Goal: Transaction & Acquisition: Purchase product/service

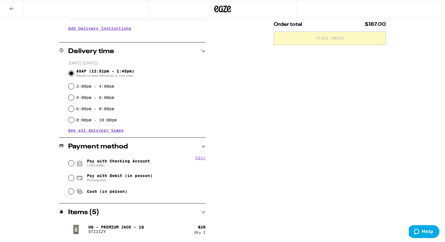
scroll to position [195, 0]
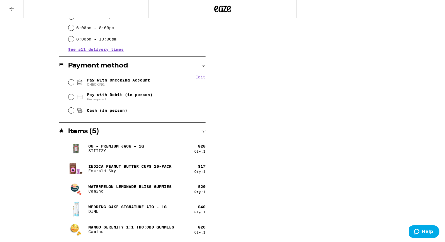
click at [106, 83] on span "CHECKING" at bounding box center [118, 84] width 63 height 4
click at [74, 83] on input "Pay with Checking Account CHECKING" at bounding box center [71, 82] width 6 height 6
radio input "true"
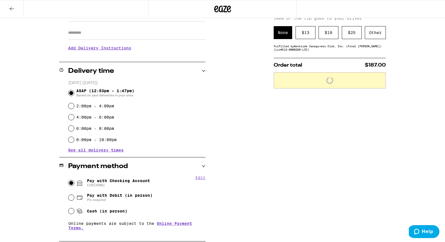
scroll to position [37, 0]
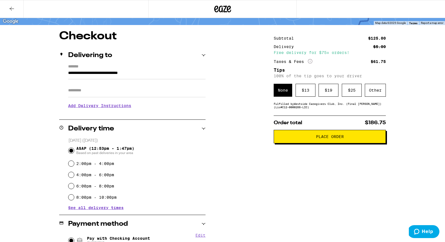
click at [149, 75] on input "**********" at bounding box center [137, 75] width 138 height 10
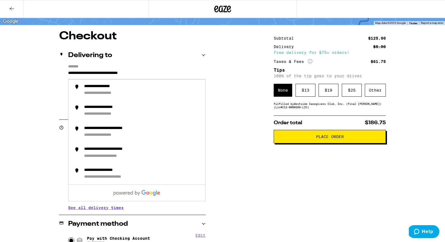
drag, startPoint x: 74, startPoint y: 74, endPoint x: 66, endPoint y: 74, distance: 7.6
click at [67, 74] on div "**********" at bounding box center [132, 88] width 146 height 49
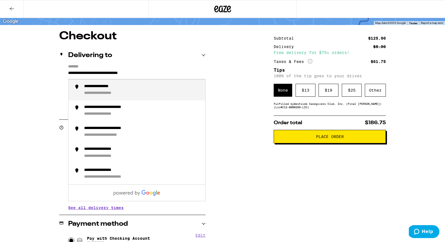
type input "**********"
click at [35, 80] on div "**********" at bounding box center [223, 224] width 404 height 387
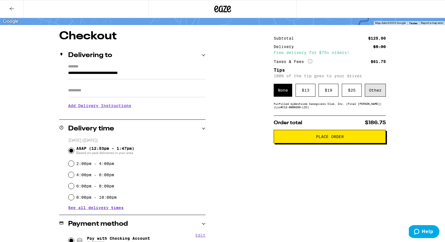
click at [369, 93] on div "Other" at bounding box center [375, 90] width 21 height 13
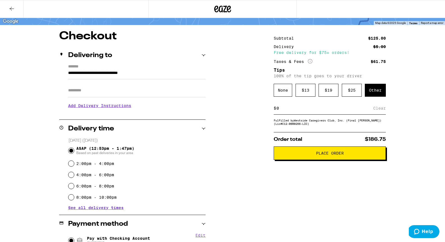
click at [324, 107] on input at bounding box center [324, 108] width 97 height 5
type input "5"
click at [218, 154] on div "**********" at bounding box center [223, 224] width 404 height 387
click at [379, 110] on div "Save" at bounding box center [381, 108] width 10 height 12
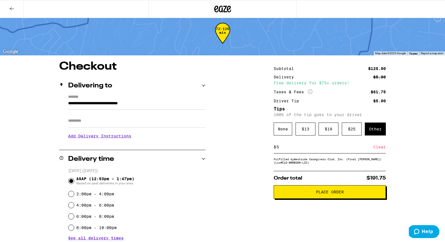
scroll to position [0, 0]
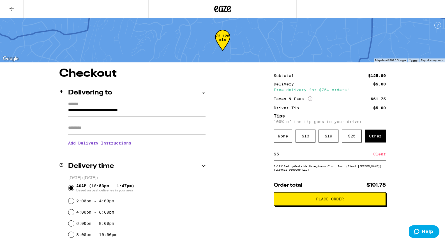
click at [337, 201] on span "Place Order" at bounding box center [330, 199] width 28 height 4
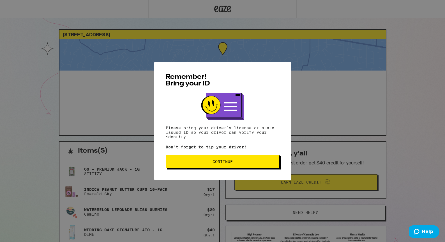
click at [252, 162] on span "Continue" at bounding box center [223, 161] width 104 height 4
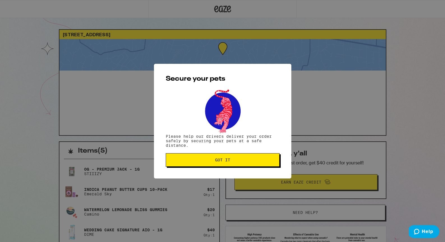
click at [252, 162] on span "Got it" at bounding box center [223, 160] width 104 height 4
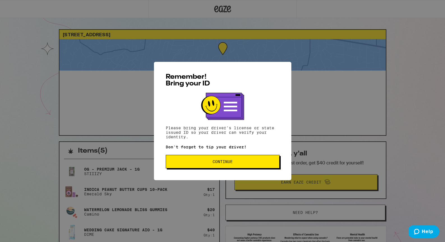
click at [236, 163] on span "Continue" at bounding box center [223, 161] width 104 height 4
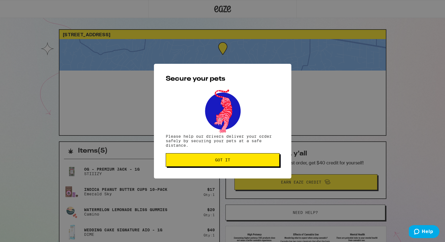
click at [236, 164] on button "Got it" at bounding box center [223, 159] width 114 height 13
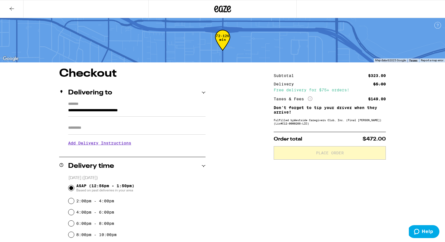
click at [226, 11] on icon at bounding box center [223, 9] width 8 height 7
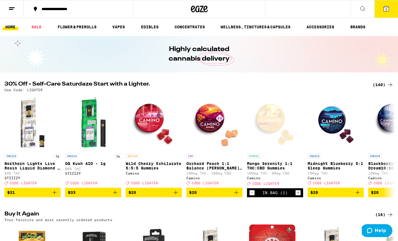
click at [362, 13] on button at bounding box center [363, 9] width 24 height 18
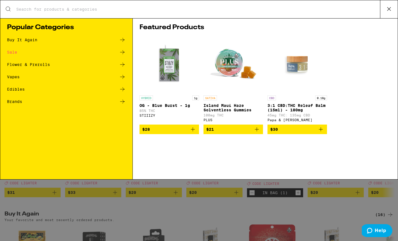
click at [292, 11] on input "Search for Products" at bounding box center [198, 9] width 364 height 5
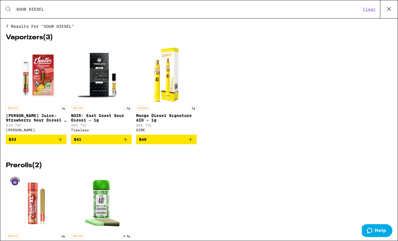
type input "SOUR DIESEL"
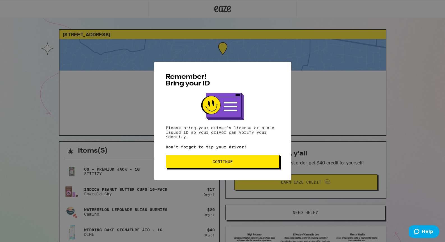
click at [239, 163] on span "Continue" at bounding box center [223, 161] width 104 height 4
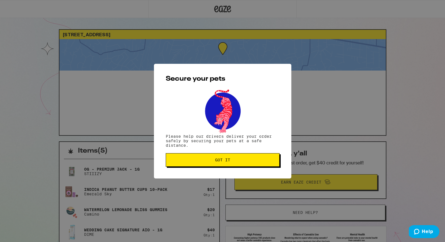
click at [239, 164] on button "Got it" at bounding box center [223, 159] width 114 height 13
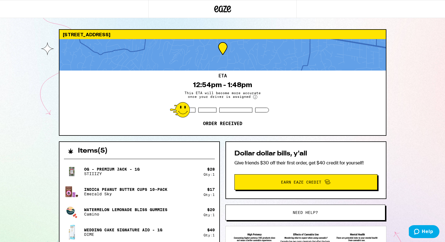
click at [227, 8] on icon at bounding box center [229, 9] width 4 height 7
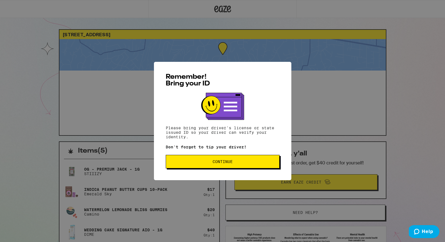
click at [226, 162] on span "Continue" at bounding box center [223, 161] width 20 height 4
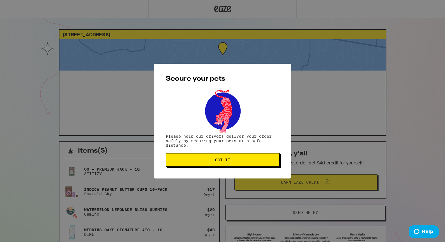
click at [226, 162] on span "Got it" at bounding box center [222, 160] width 15 height 4
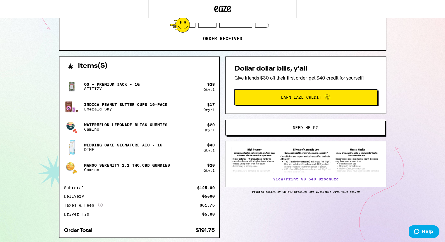
scroll to position [103, 0]
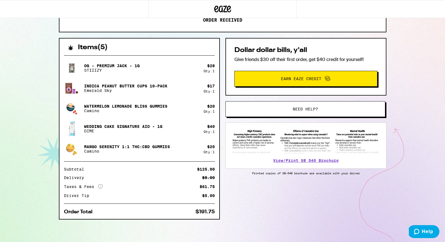
click at [321, 109] on span "Need help?" at bounding box center [305, 109] width 121 height 4
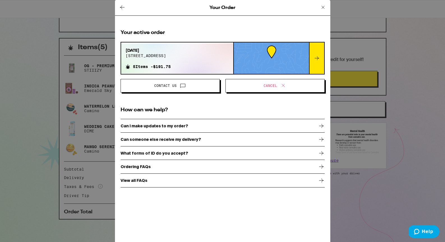
click at [186, 85] on span "Contact Us" at bounding box center [170, 85] width 90 height 7
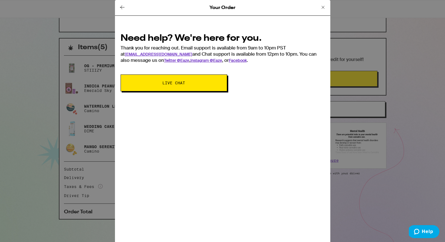
click at [186, 85] on button "Live Chat" at bounding box center [174, 82] width 107 height 17
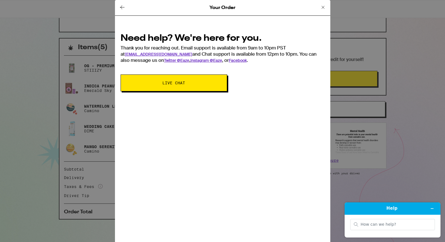
click at [186, 85] on button "Live Chat" at bounding box center [174, 82] width 107 height 17
click at [187, 82] on span "Live Chat" at bounding box center [173, 83] width 61 height 4
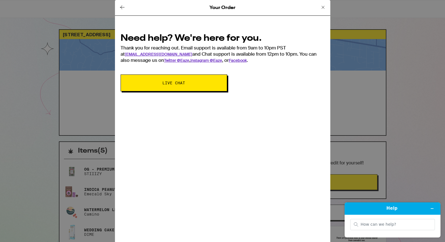
click at [184, 86] on button "Live Chat" at bounding box center [174, 82] width 107 height 17
click at [186, 86] on button "Live Chat" at bounding box center [174, 82] width 107 height 17
click at [324, 7] on icon at bounding box center [323, 7] width 7 height 7
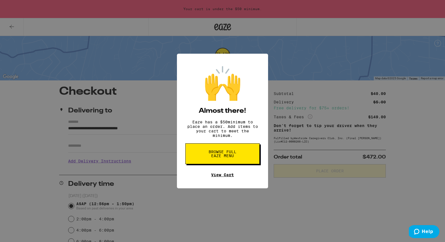
click at [224, 177] on link "View Cart" at bounding box center [222, 174] width 23 height 4
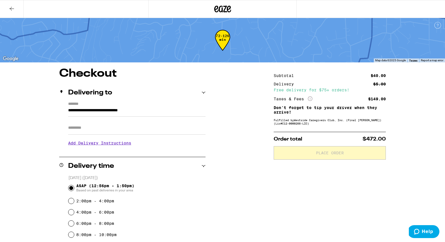
click at [81, 111] on input "**********" at bounding box center [137, 112] width 138 height 10
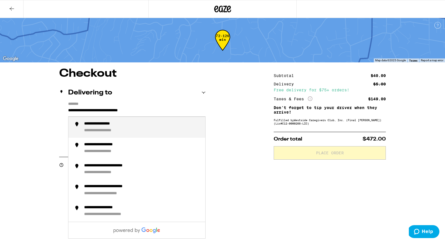
drag, startPoint x: 78, startPoint y: 111, endPoint x: 54, endPoint y: 111, distance: 23.9
click at [54, 111] on div "**********" at bounding box center [223, 212] width 404 height 288
click at [157, 110] on input "**********" at bounding box center [137, 112] width 138 height 10
drag, startPoint x: 157, startPoint y: 110, endPoint x: 84, endPoint y: 110, distance: 72.7
click at [84, 110] on input "**********" at bounding box center [137, 112] width 138 height 10
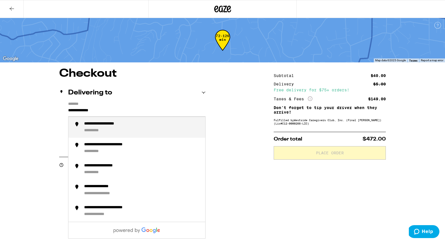
click at [99, 128] on div "**********" at bounding box center [142, 127] width 117 height 12
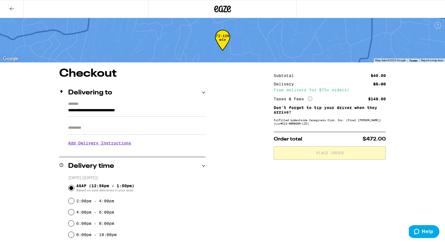
type input "**********"
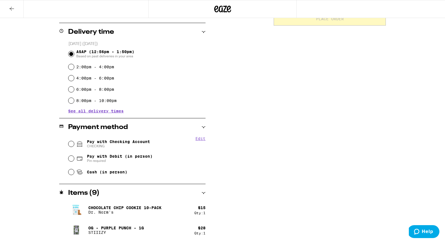
scroll to position [134, 0]
click at [127, 139] on span "Pay with Checking Account CHECKING" at bounding box center [118, 143] width 63 height 9
click at [74, 141] on input "Pay with Checking Account CHECKING" at bounding box center [71, 144] width 6 height 6
radio input "true"
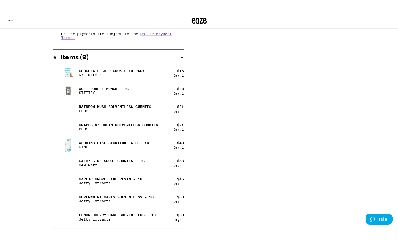
scroll to position [0, 0]
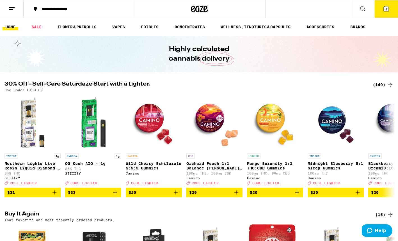
click at [360, 9] on icon at bounding box center [362, 8] width 7 height 7
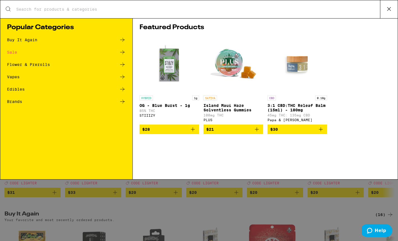
click at [327, 7] on input "Search for Products" at bounding box center [198, 9] width 364 height 5
click at [25, 39] on div "Buy It Again" at bounding box center [22, 40] width 30 height 4
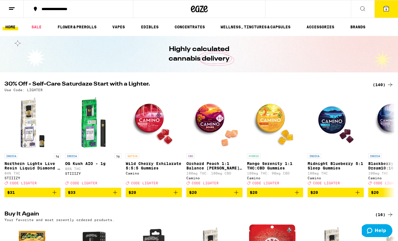
click at [358, 13] on button at bounding box center [363, 9] width 24 height 18
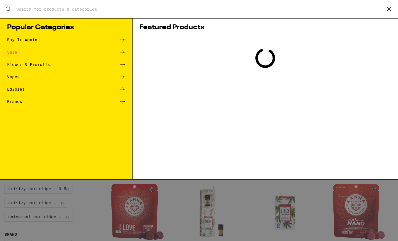
click at [254, 11] on div "Search for Products Popular Categories Buy It Again Sale Flower & Prerolls Vape…" at bounding box center [199, 90] width 398 height 180
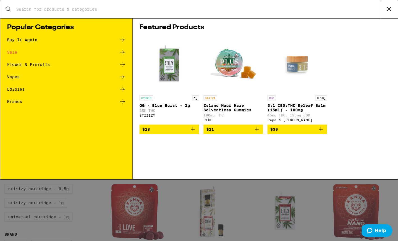
click at [253, 11] on input "Search for Products" at bounding box center [198, 9] width 364 height 5
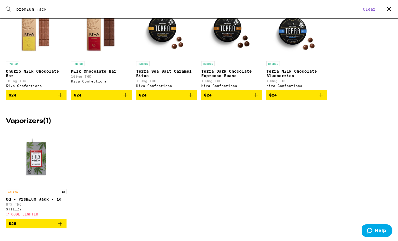
scroll to position [51, 0]
click at [52, 221] on span "$28" at bounding box center [36, 223] width 55 height 7
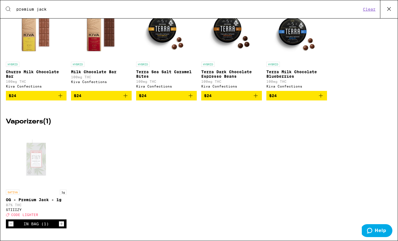
scroll to position [0, 0]
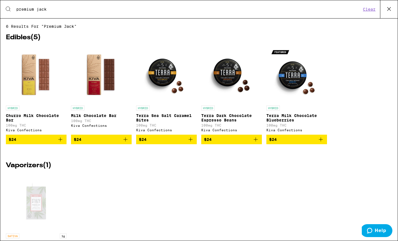
click at [150, 11] on input "premium jack" at bounding box center [188, 9] width 345 height 5
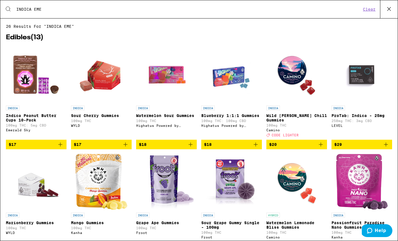
click at [35, 146] on span "$17" at bounding box center [36, 144] width 55 height 7
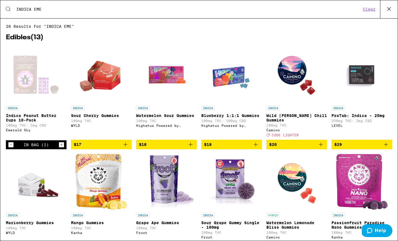
click at [189, 11] on input "INDICA EME" at bounding box center [188, 9] width 345 height 5
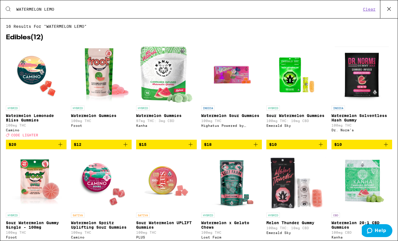
click at [35, 146] on span "$20" at bounding box center [36, 144] width 55 height 7
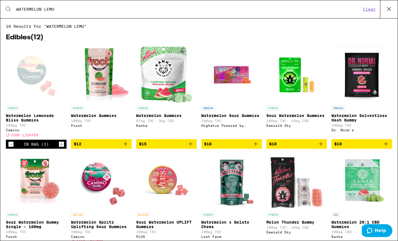
click at [291, 9] on input "WATERMELON LEMO" at bounding box center [188, 9] width 345 height 5
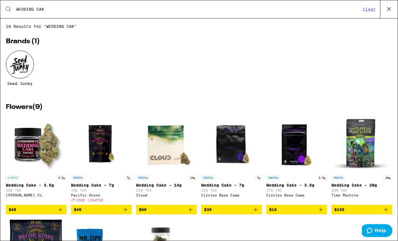
click at [196, 11] on input "WEDDING CAK" at bounding box center [188, 9] width 345 height 5
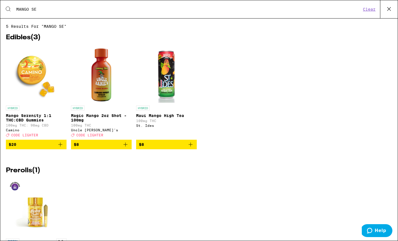
type input "MANGO SE"
click at [42, 148] on span "$20" at bounding box center [36, 144] width 55 height 7
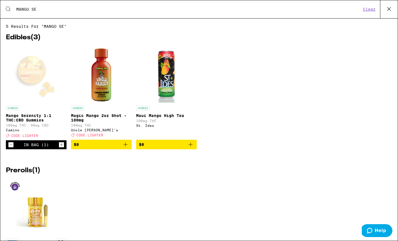
click at [385, 10] on icon at bounding box center [389, 9] width 8 height 8
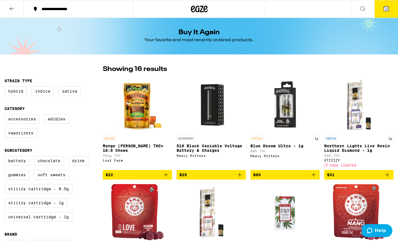
click at [385, 10] on span "13" at bounding box center [385, 9] width 3 height 3
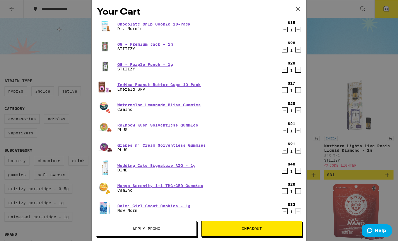
click at [285, 72] on icon "Decrement" at bounding box center [284, 70] width 5 height 7
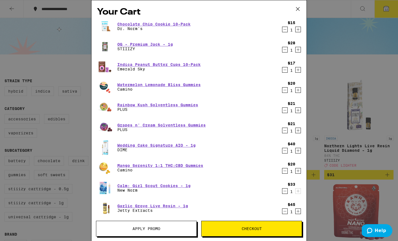
click at [286, 31] on icon "Decrement" at bounding box center [284, 29] width 5 height 7
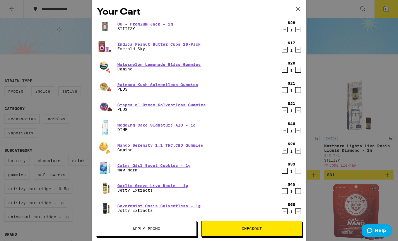
click at [283, 90] on icon "Decrement" at bounding box center [284, 90] width 5 height 7
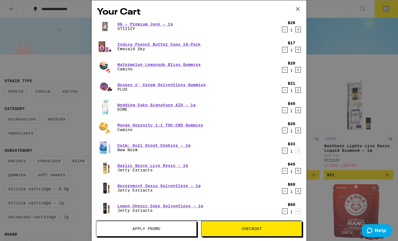
click at [283, 90] on icon "Decrement" at bounding box center [284, 90] width 5 height 7
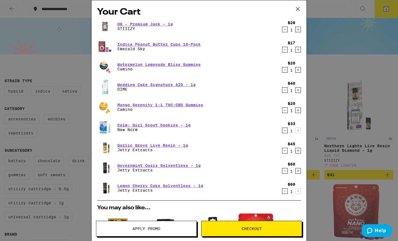
click at [284, 132] on icon "Decrement" at bounding box center [284, 130] width 5 height 7
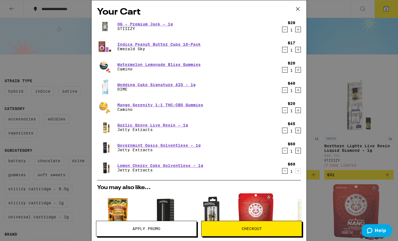
click at [284, 132] on icon "Decrement" at bounding box center [284, 130] width 5 height 7
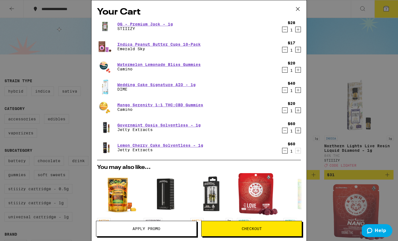
click at [284, 132] on icon "Decrement" at bounding box center [284, 130] width 5 height 7
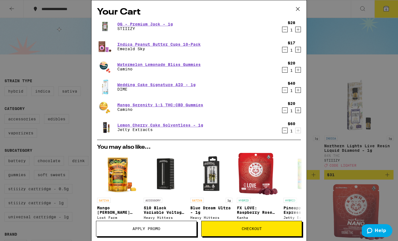
click at [284, 132] on icon "Decrement" at bounding box center [284, 130] width 5 height 7
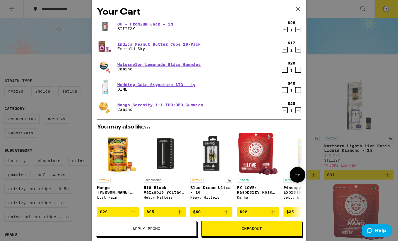
scroll to position [78, 0]
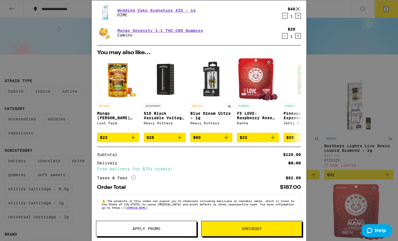
click at [158, 226] on button "Apply Promo" at bounding box center [146, 229] width 101 height 16
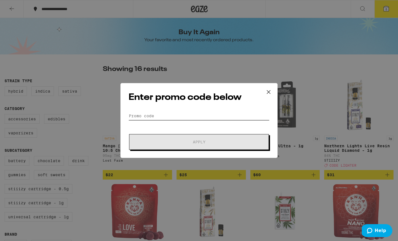
click at [168, 120] on input "Promo Code" at bounding box center [199, 116] width 141 height 8
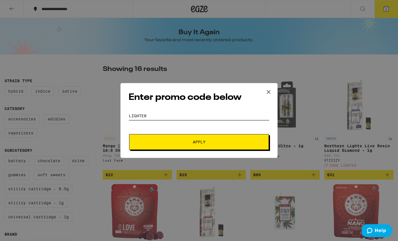
type input "LIGHTER"
click at [173, 142] on span "Apply" at bounding box center [198, 142] width 101 height 4
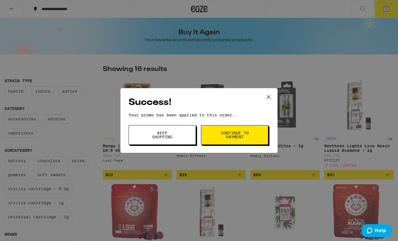
click at [218, 136] on button "Continue to payment" at bounding box center [234, 135] width 67 height 20
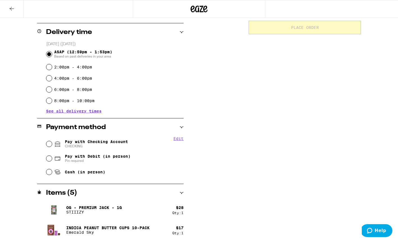
scroll to position [137, 0]
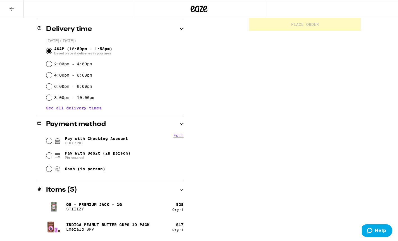
click at [77, 141] on span "Pay with Checking Account CHECKING" at bounding box center [96, 140] width 63 height 9
click at [52, 141] on input "Pay with Checking Account CHECKING" at bounding box center [49, 141] width 6 height 6
radio input "true"
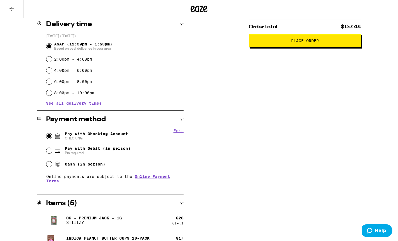
scroll to position [0, 0]
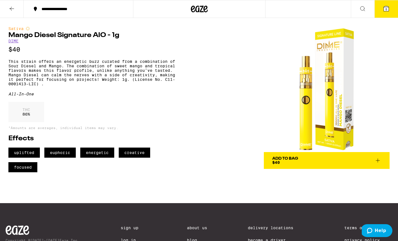
click at [287, 163] on div "Add To Bag $40" at bounding box center [285, 161] width 26 height 8
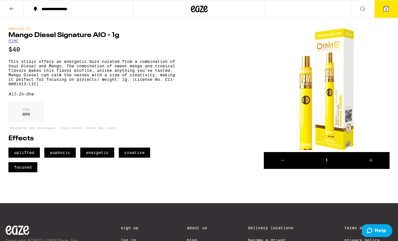
click at [385, 8] on span "6" at bounding box center [386, 9] width 2 height 3
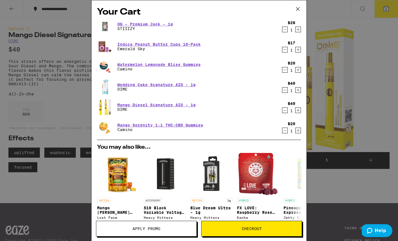
click at [167, 227] on span "Apply Promo" at bounding box center [146, 229] width 100 height 4
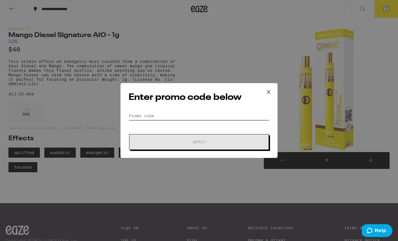
click at [158, 114] on input "Promo Code" at bounding box center [199, 116] width 141 height 8
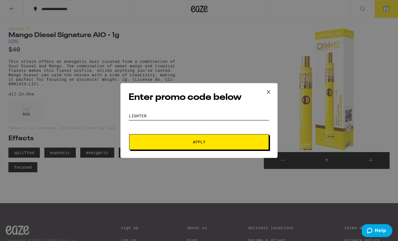
type input "LIGHTER"
click at [174, 142] on span "Apply" at bounding box center [198, 142] width 101 height 4
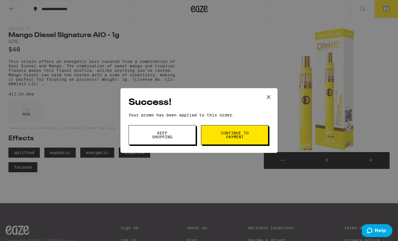
click at [210, 134] on button "Continue to payment" at bounding box center [234, 135] width 67 height 20
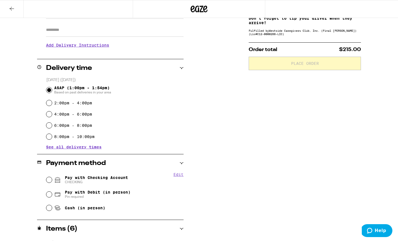
scroll to position [100, 0]
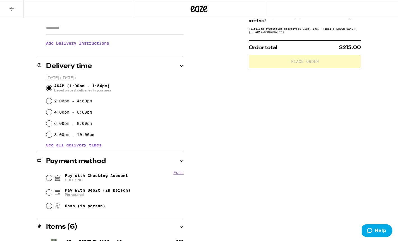
click at [115, 176] on span "Pay with Checking Account CHECKING" at bounding box center [96, 177] width 63 height 9
click at [52, 176] on input "Pay with Checking Account CHECKING" at bounding box center [49, 178] width 6 height 6
radio input "true"
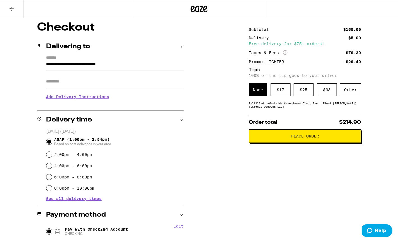
scroll to position [10, 0]
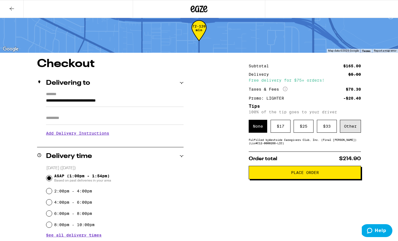
click at [356, 129] on div "Other" at bounding box center [350, 126] width 21 height 13
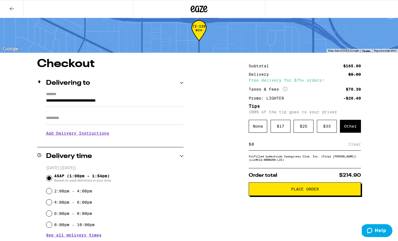
click at [315, 147] on input at bounding box center [299, 144] width 97 height 5
type input "5"
drag, startPoint x: 378, startPoint y: 149, endPoint x: 373, endPoint y: 149, distance: 5.1
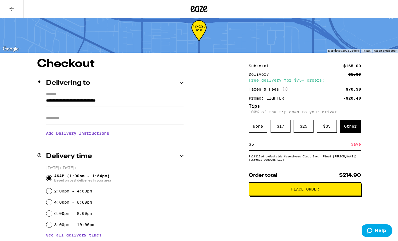
click at [356, 147] on div "Save" at bounding box center [356, 144] width 10 height 12
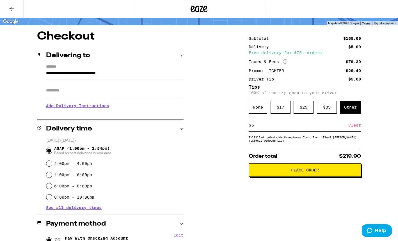
scroll to position [0, 0]
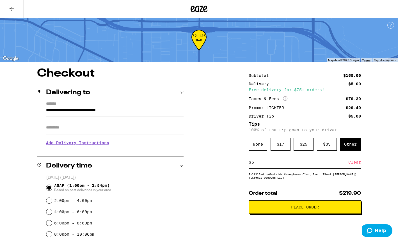
click at [328, 209] on span "Place Order" at bounding box center [304, 207] width 103 height 4
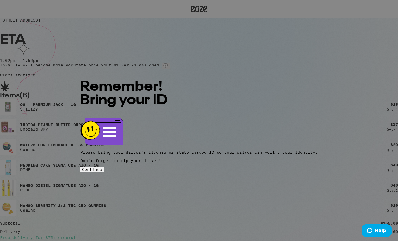
click at [102, 167] on span "Continue" at bounding box center [92, 169] width 20 height 4
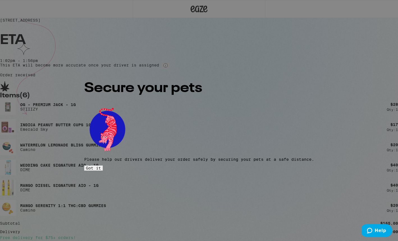
click at [103, 166] on button "Got it" at bounding box center [93, 168] width 19 height 5
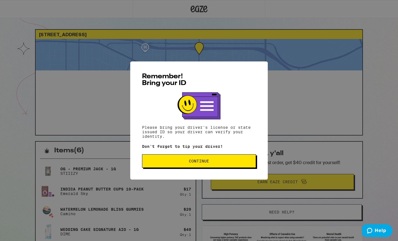
click at [205, 161] on span "Continue" at bounding box center [199, 161] width 20 height 4
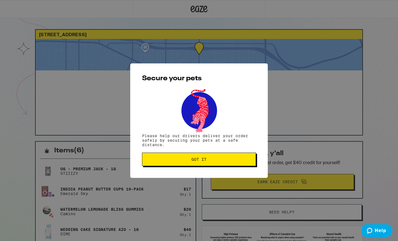
click at [205, 161] on span "Got it" at bounding box center [198, 159] width 15 height 4
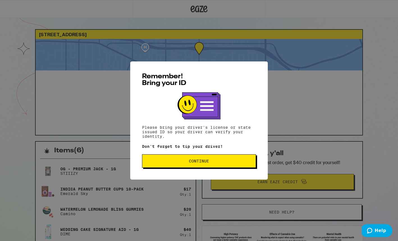
click at [223, 156] on button "Continue" at bounding box center [199, 160] width 114 height 13
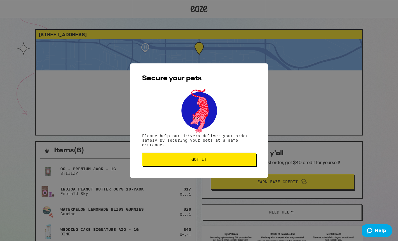
click at [222, 158] on span "Got it" at bounding box center [199, 159] width 104 height 4
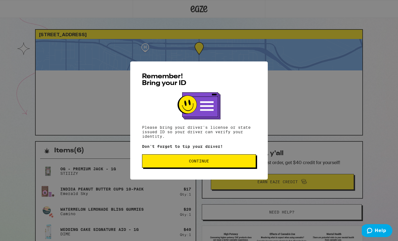
click at [200, 158] on button "Continue" at bounding box center [199, 160] width 114 height 13
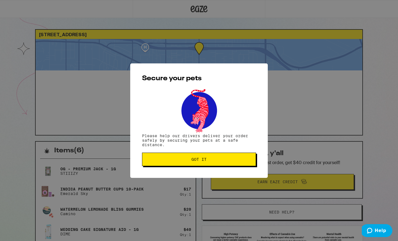
click at [203, 161] on span "Got it" at bounding box center [198, 159] width 15 height 4
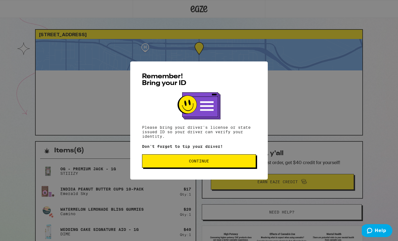
click at [182, 161] on span "Continue" at bounding box center [199, 161] width 104 height 4
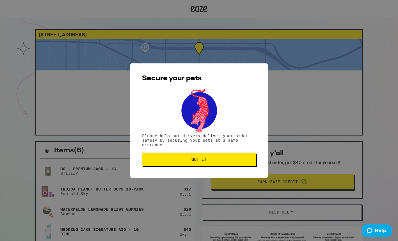
click at [182, 161] on span "Got it" at bounding box center [199, 159] width 104 height 4
